Goal: Task Accomplishment & Management: Use online tool/utility

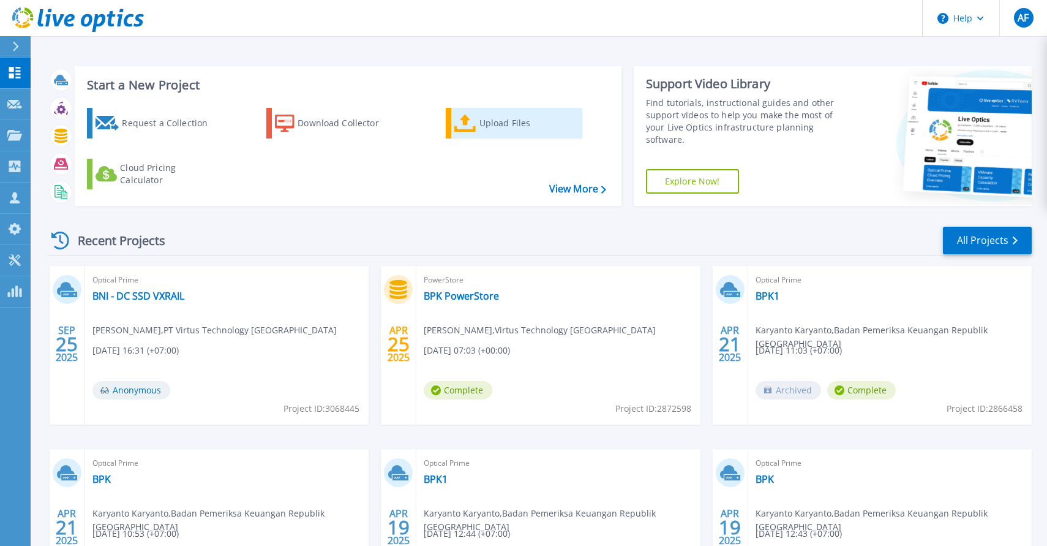
click at [504, 126] on div "Upload Files" at bounding box center [528, 123] width 98 height 24
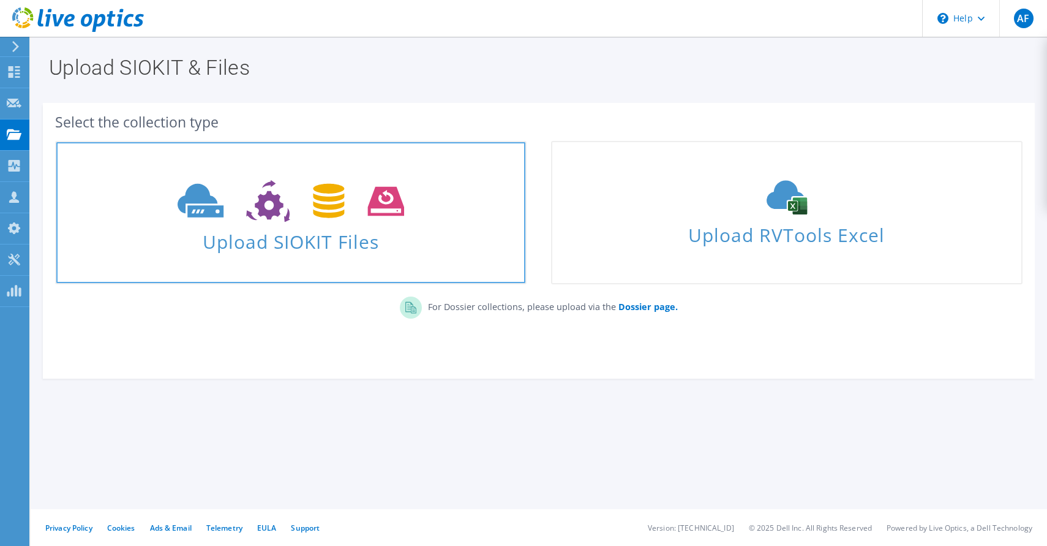
click at [351, 175] on span at bounding box center [290, 199] width 469 height 51
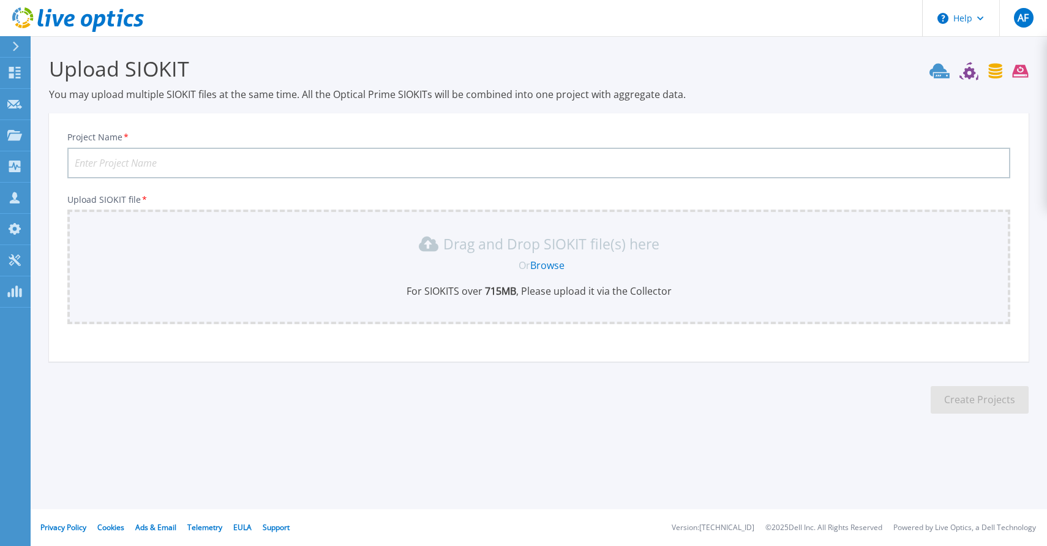
click at [550, 266] on link "Browse" at bounding box center [547, 264] width 34 height 13
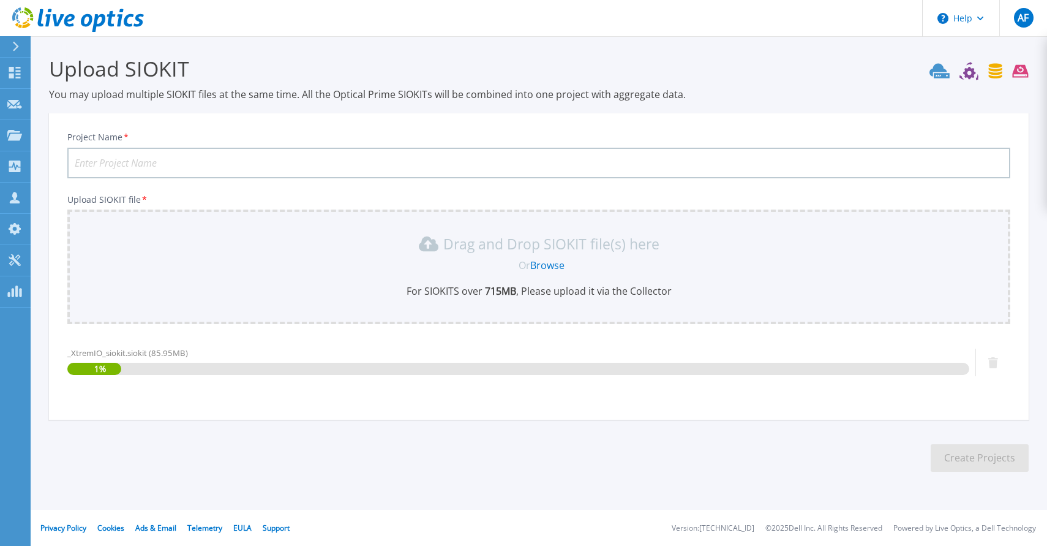
click at [365, 158] on input "Project Name *" at bounding box center [538, 163] width 943 height 31
type input "KAG"
click at [478, 332] on div "Upload SIOKIT file * Drag and Drop SIOKIT file(s) here Or Browse For SIOKITS ov…" at bounding box center [538, 297] width 943 height 204
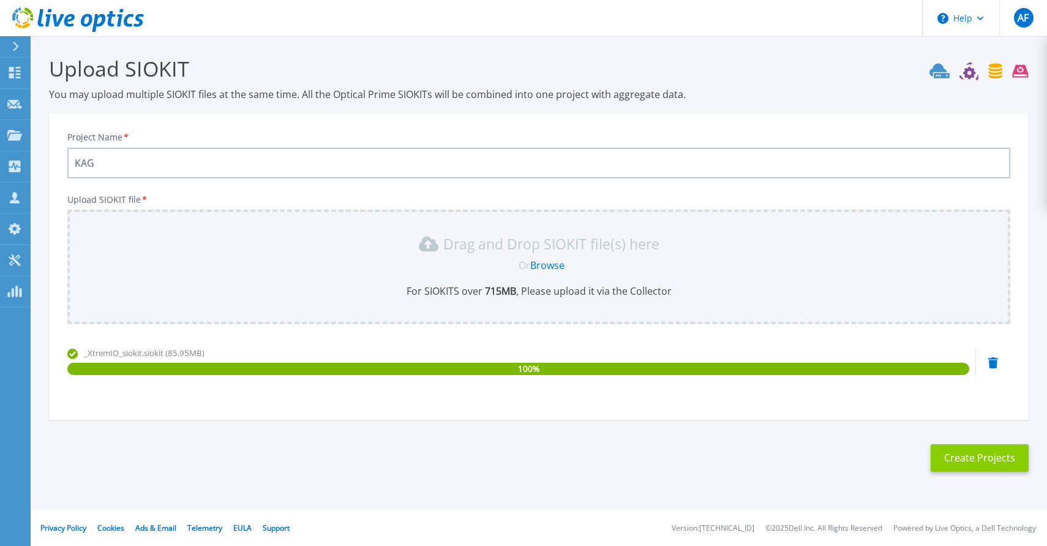
click at [983, 460] on button "Create Projects" at bounding box center [980, 458] width 98 height 28
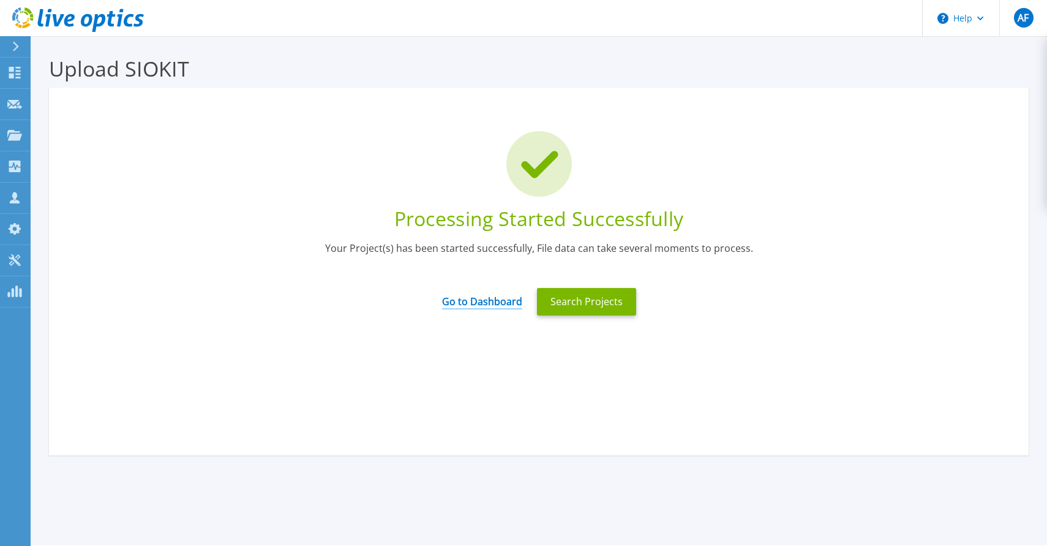
click at [481, 302] on link "Go to Dashboard" at bounding box center [482, 297] width 80 height 24
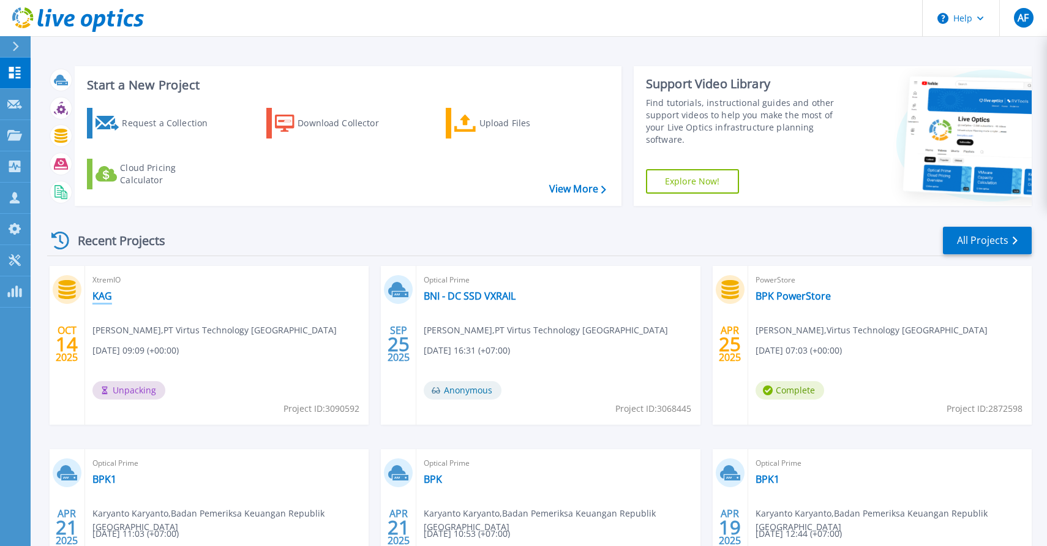
click at [99, 301] on link "KAG" at bounding box center [102, 296] width 20 height 12
click at [108, 296] on link "KAG" at bounding box center [102, 296] width 20 height 12
click at [100, 295] on link "KAG" at bounding box center [102, 296] width 20 height 12
click at [119, 391] on span "Complete" at bounding box center [126, 390] width 69 height 18
click at [69, 281] on icon at bounding box center [66, 289] width 17 height 19
